Goal: Information Seeking & Learning: Learn about a topic

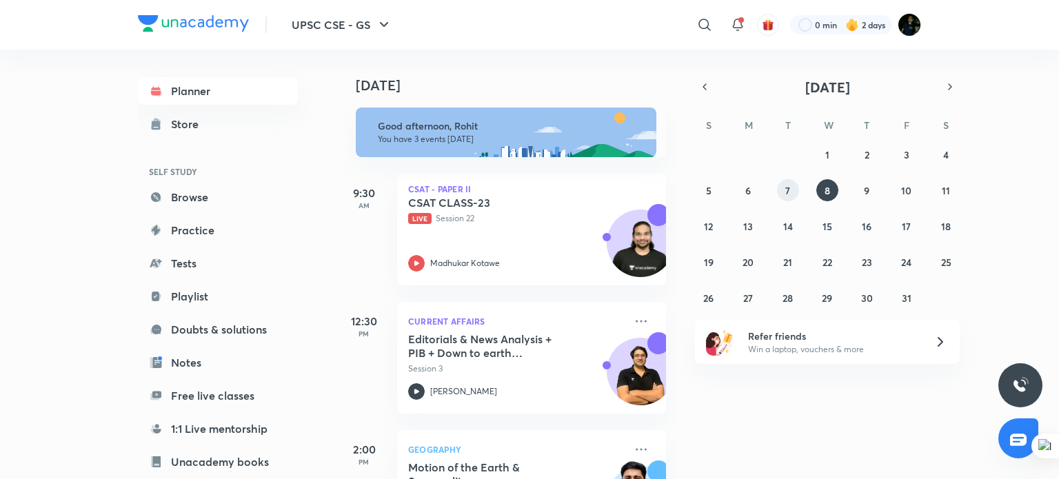
click at [778, 187] on button "7" at bounding box center [788, 190] width 22 height 22
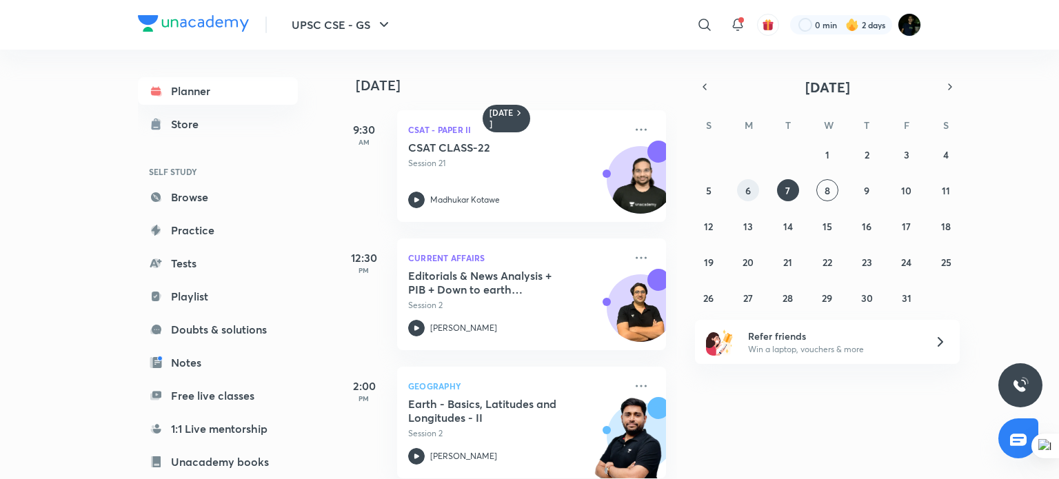
click at [753, 185] on button "6" at bounding box center [748, 190] width 22 height 22
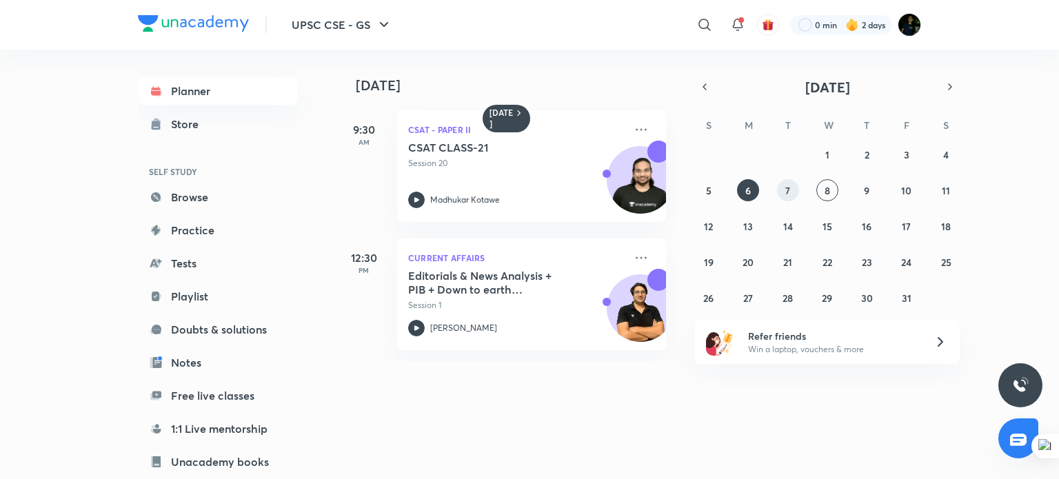
click at [789, 192] on abbr "7" at bounding box center [787, 190] width 5 height 13
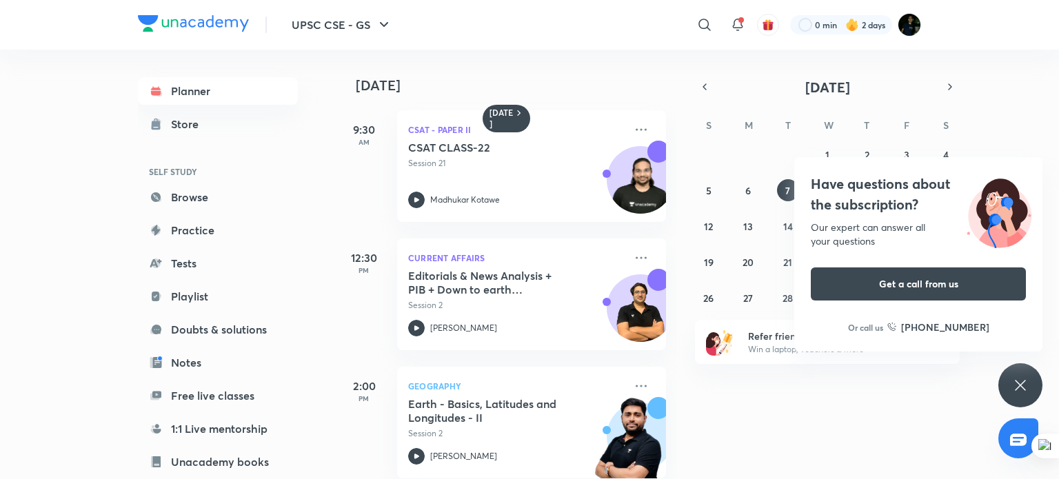
click at [944, 61] on div "[DATE] 9:30 AM CSAT - Paper II CSAT CLASS-22 Session 21 [PERSON_NAME] 12:30 PM …" at bounding box center [696, 264] width 720 height 429
click at [921, 215] on div "Have questions about the subscription? Our expert can answer all your questions…" at bounding box center [918, 254] width 248 height 194
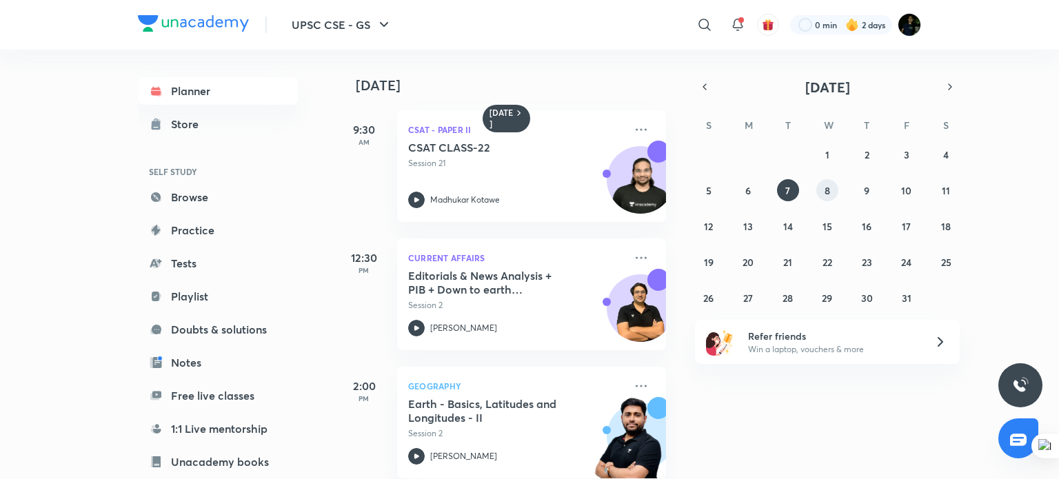
click at [826, 190] on abbr "8" at bounding box center [827, 190] width 6 height 13
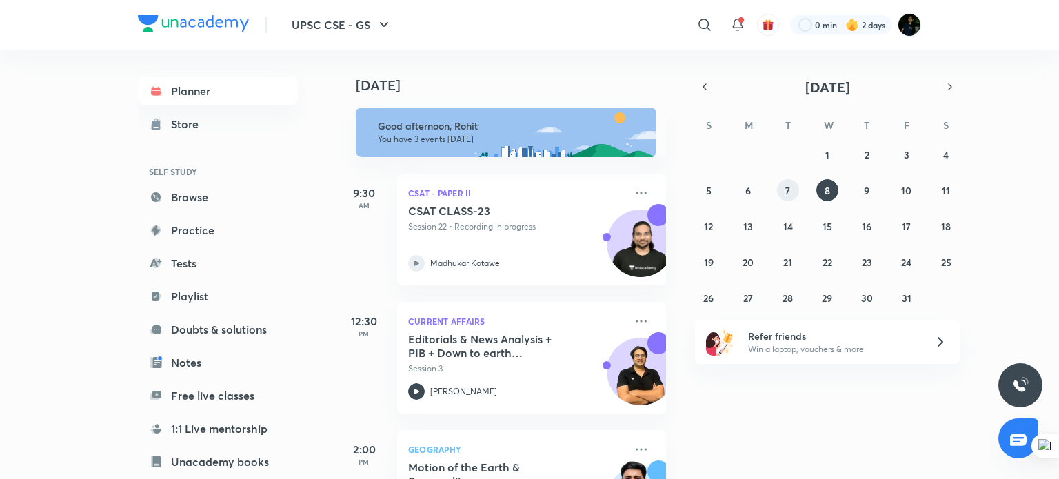
click at [783, 190] on button "7" at bounding box center [788, 190] width 22 height 22
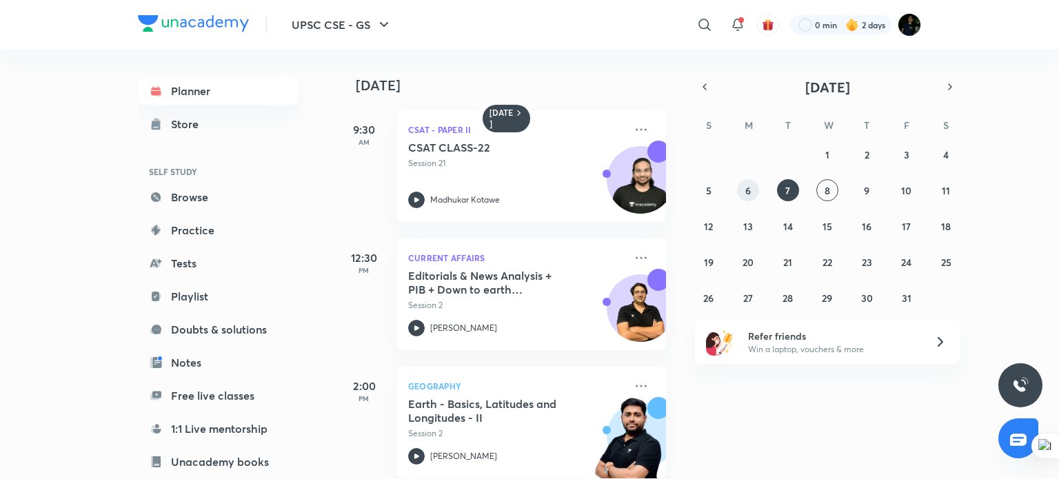
click at [746, 187] on abbr "6" at bounding box center [748, 190] width 6 height 13
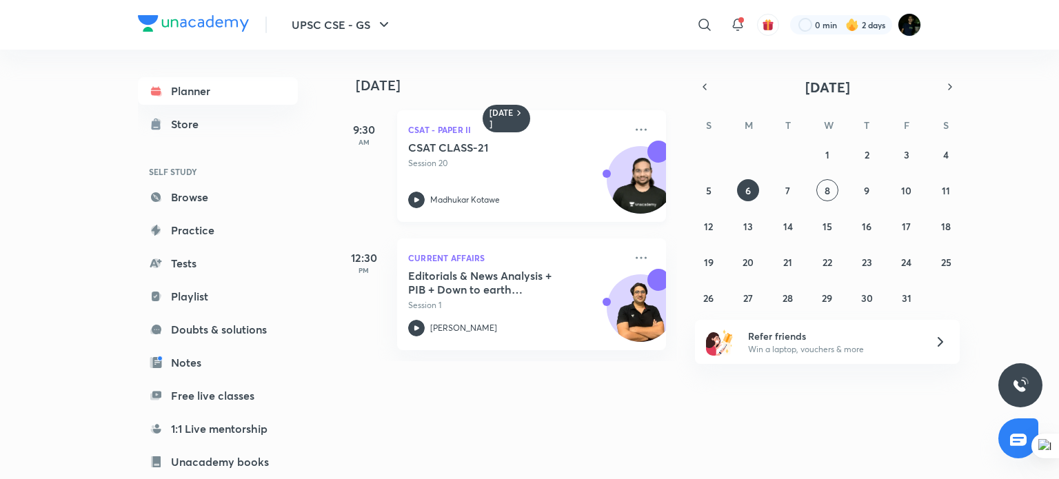
click at [529, 166] on p "Session 20" at bounding box center [516, 163] width 216 height 12
click at [794, 196] on button "7" at bounding box center [788, 190] width 22 height 22
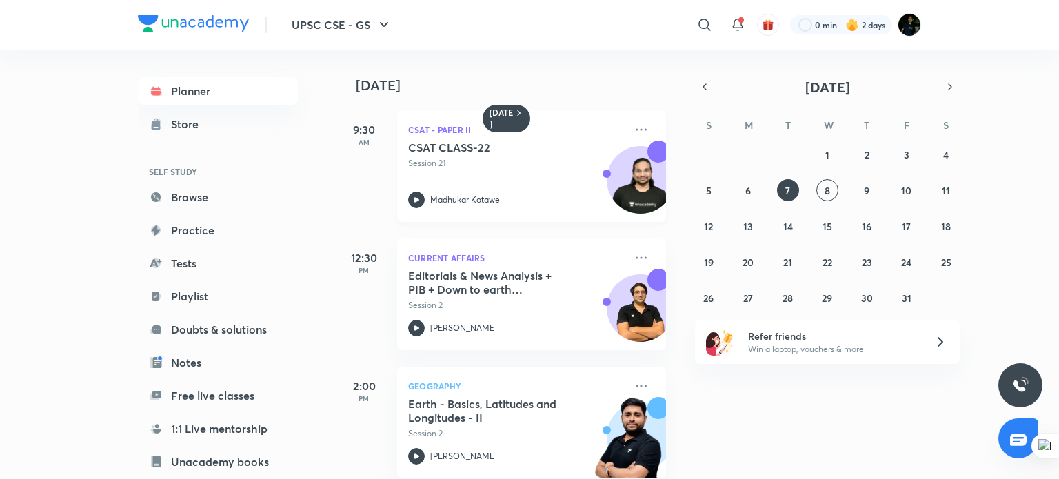
click at [521, 163] on p "Session 21" at bounding box center [516, 163] width 216 height 12
